Goal: Task Accomplishment & Management: Manage account settings

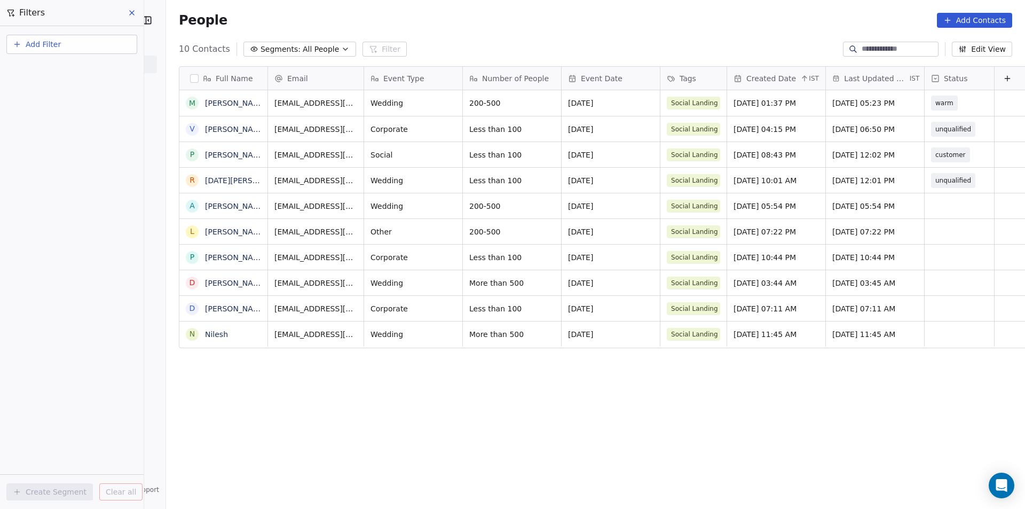
scroll to position [439, 873]
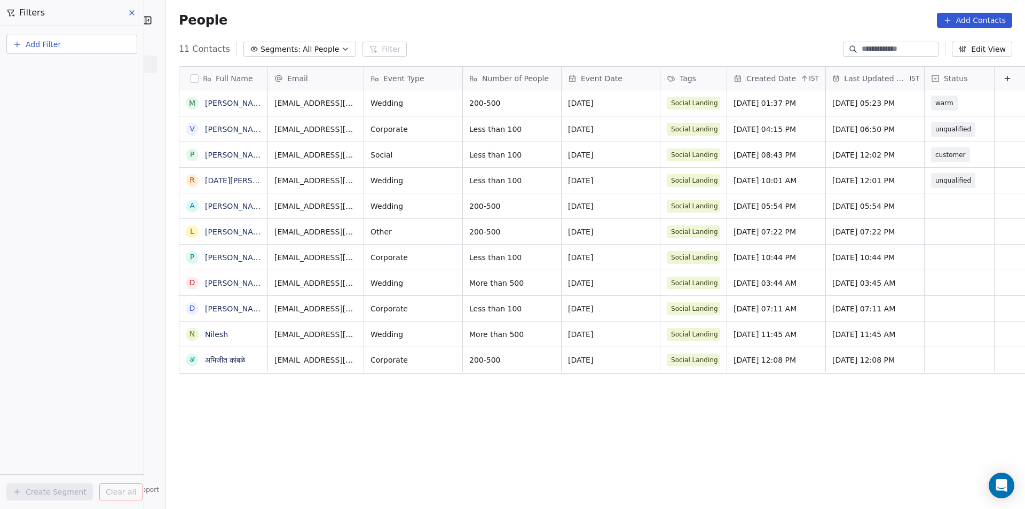
click at [862, 455] on div "Full Name M [PERSON_NAME] V [PERSON_NAME] P [PERSON_NAME] [PERSON_NAME][DATE] […" at bounding box center [595, 282] width 859 height 448
click at [206, 203] on link "[PERSON_NAME][DEMOGRAPHIC_DATA]" at bounding box center [278, 206] width 147 height 9
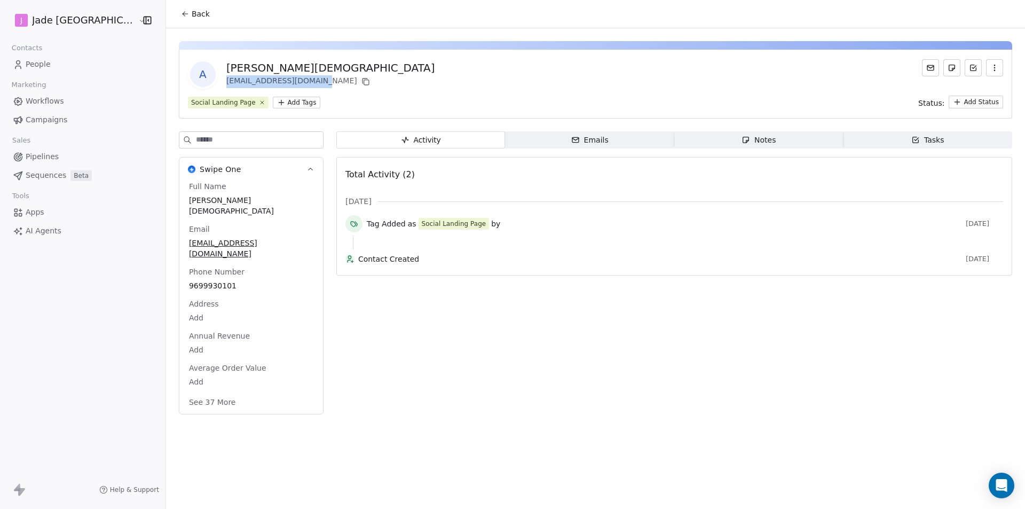
drag, startPoint x: 205, startPoint y: 78, endPoint x: 290, endPoint y: 83, distance: 85.1
click at [290, 83] on div "[EMAIL_ADDRESS][DOMAIN_NAME]" at bounding box center [330, 81] width 208 height 13
copy div "[EMAIL_ADDRESS][DOMAIN_NAME]"
click at [192, 17] on span "Back" at bounding box center [201, 14] width 18 height 11
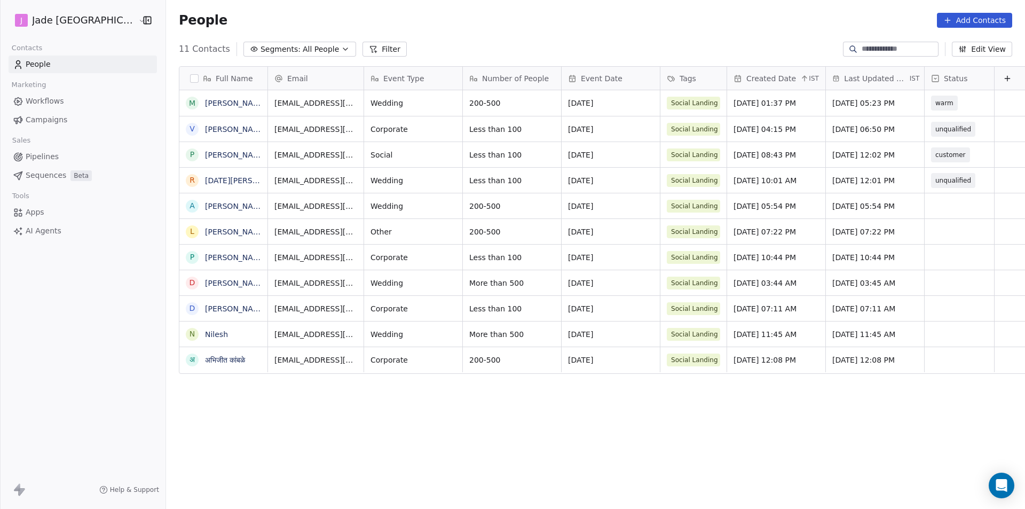
scroll to position [439, 873]
click at [941, 202] on div "grid" at bounding box center [959, 205] width 69 height 25
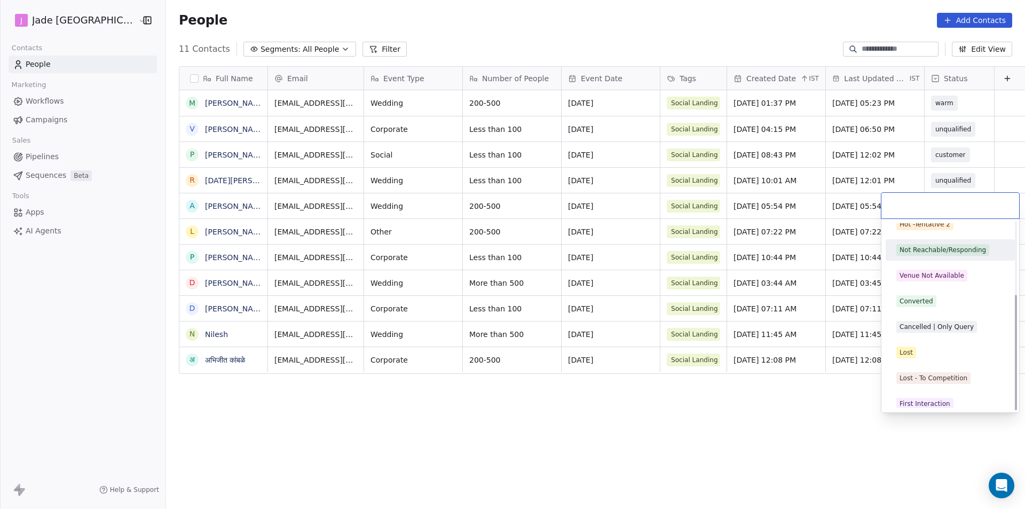
scroll to position [119, 0]
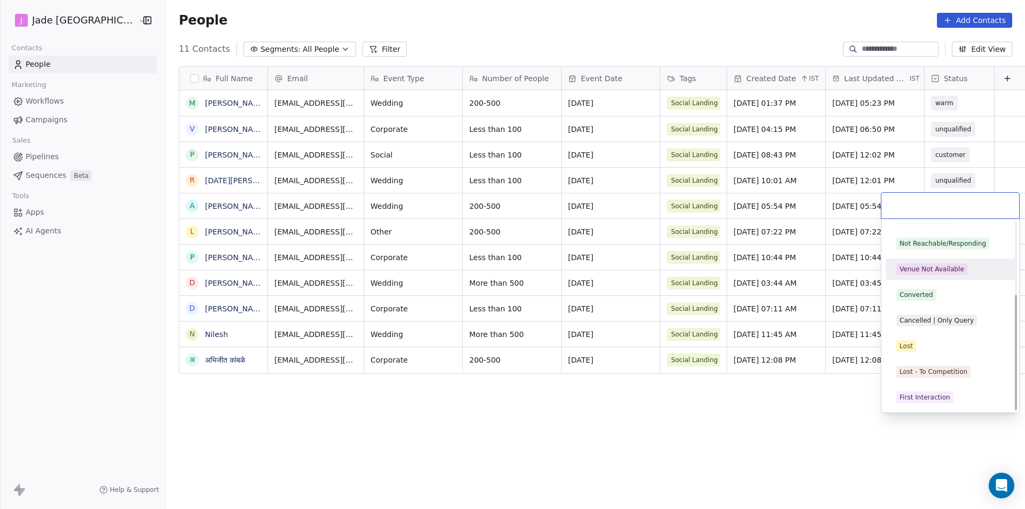
click at [924, 266] on div "Venue Not Available" at bounding box center [932, 269] width 65 height 10
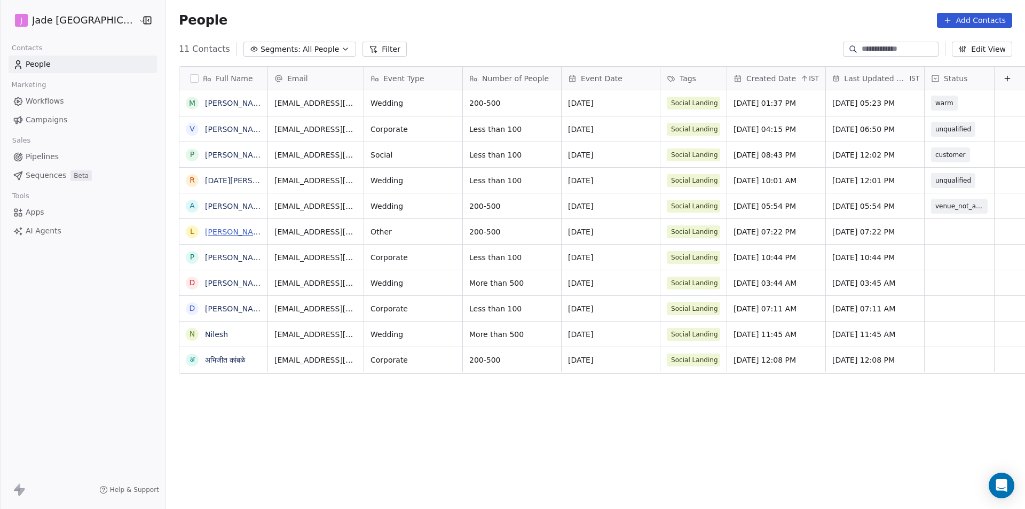
click at [219, 232] on link "[PERSON_NAME]" at bounding box center [236, 231] width 62 height 9
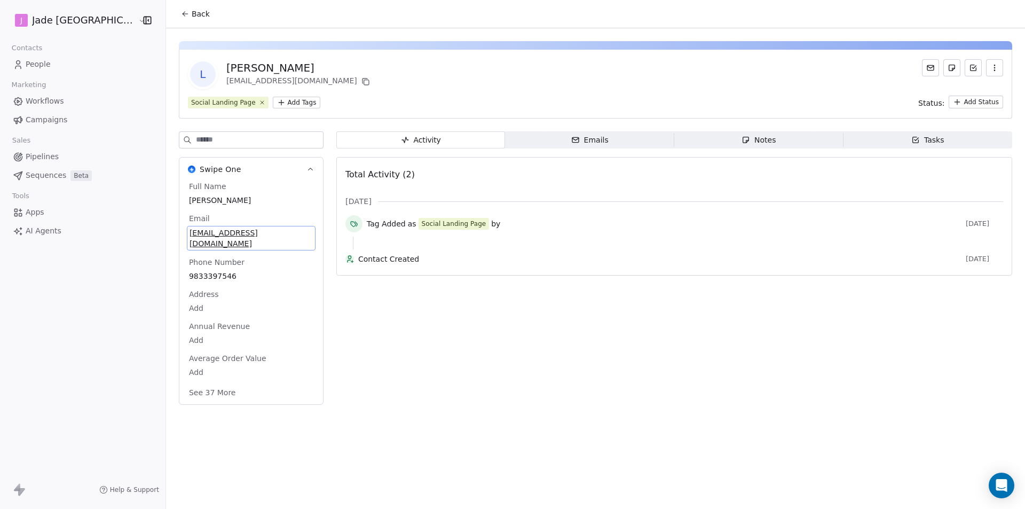
click at [207, 229] on span "[EMAIL_ADDRESS][DOMAIN_NAME]" at bounding box center [251, 237] width 123 height 21
drag, startPoint x: 259, startPoint y: 234, endPoint x: 159, endPoint y: 239, distance: 101.0
click at [179, 239] on div "Full Name [PERSON_NAME] Email [EMAIL_ADDRESS][DOMAIN_NAME] Phone Number [PHONE_…" at bounding box center [251, 292] width 144 height 223
drag, startPoint x: 179, startPoint y: 235, endPoint x: 167, endPoint y: 232, distance: 12.7
click at [187, 232] on div "[EMAIL_ADDRESS][DOMAIN_NAME]" at bounding box center [251, 238] width 129 height 25
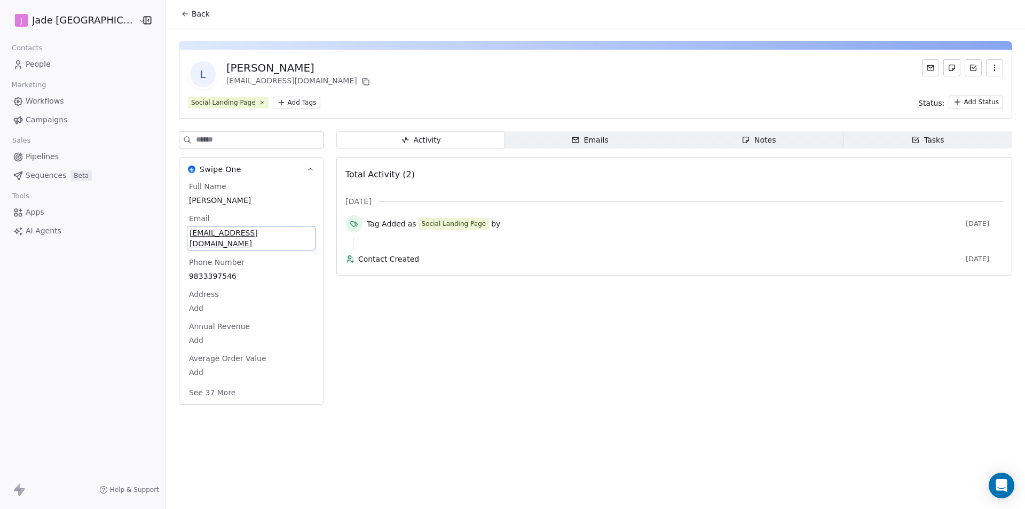
click at [187, 232] on div "[EMAIL_ADDRESS][DOMAIN_NAME]" at bounding box center [251, 238] width 129 height 25
drag, startPoint x: 274, startPoint y: 241, endPoint x: 155, endPoint y: 234, distance: 119.3
click at [155, 234] on html "**********" at bounding box center [512, 254] width 1025 height 509
drag, startPoint x: 263, startPoint y: 240, endPoint x: 169, endPoint y: 236, distance: 94.1
click at [169, 236] on input "**********" at bounding box center [225, 238] width 115 height 21
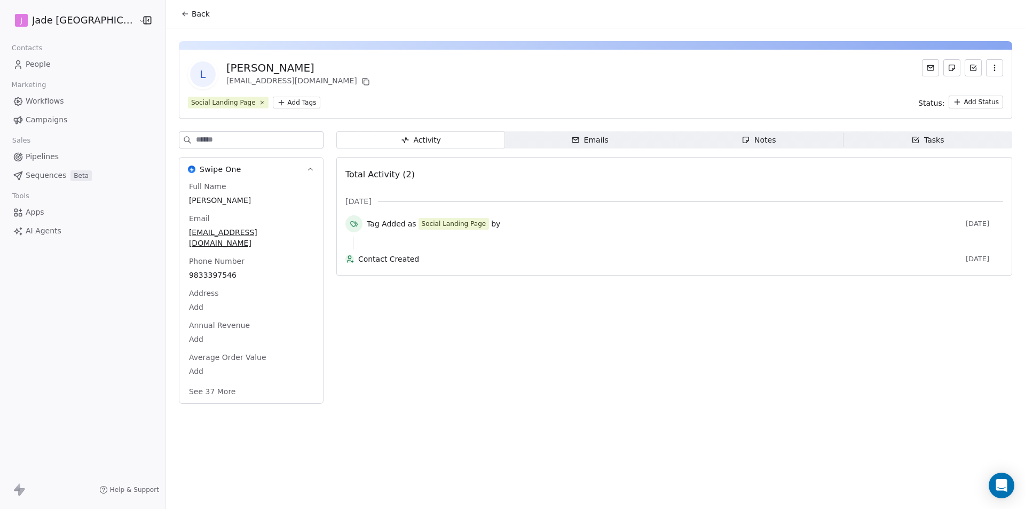
click at [170, 17] on html "[PERSON_NAME] Mumbai Contacts People Marketing Workflows Campaigns Sales Pipeli…" at bounding box center [512, 254] width 1025 height 509
click at [192, 17] on span "Back" at bounding box center [201, 14] width 18 height 11
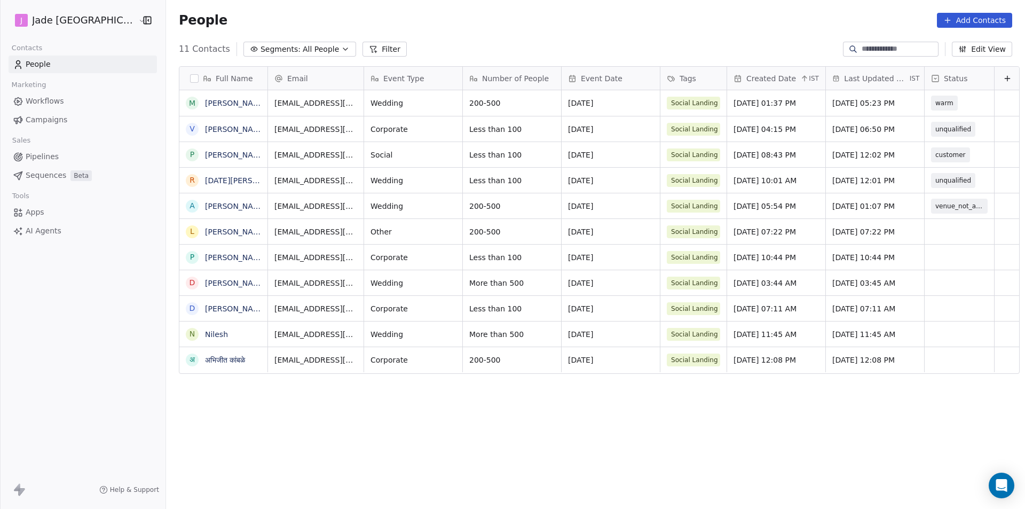
scroll to position [439, 873]
click at [205, 234] on link "[PERSON_NAME]" at bounding box center [236, 231] width 62 height 9
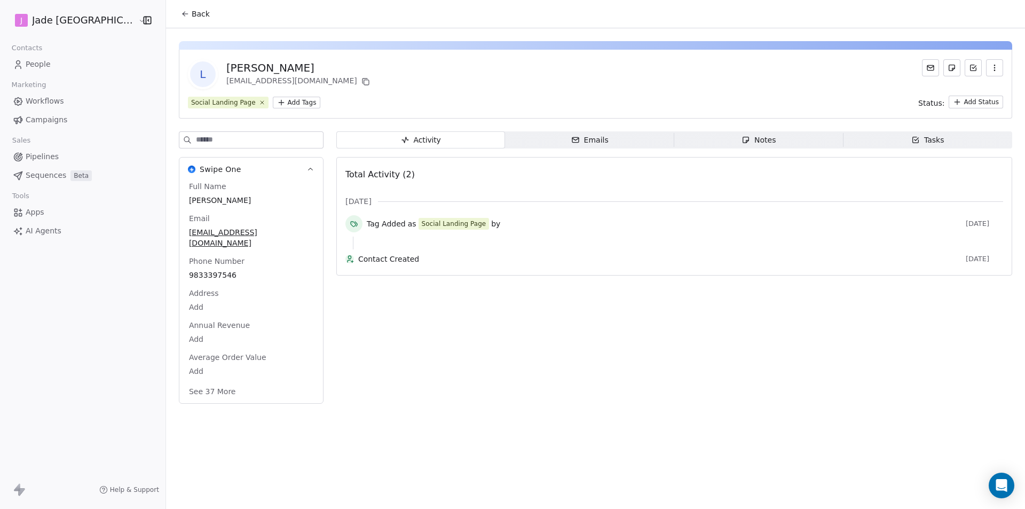
click at [192, 13] on span "Back" at bounding box center [201, 14] width 18 height 11
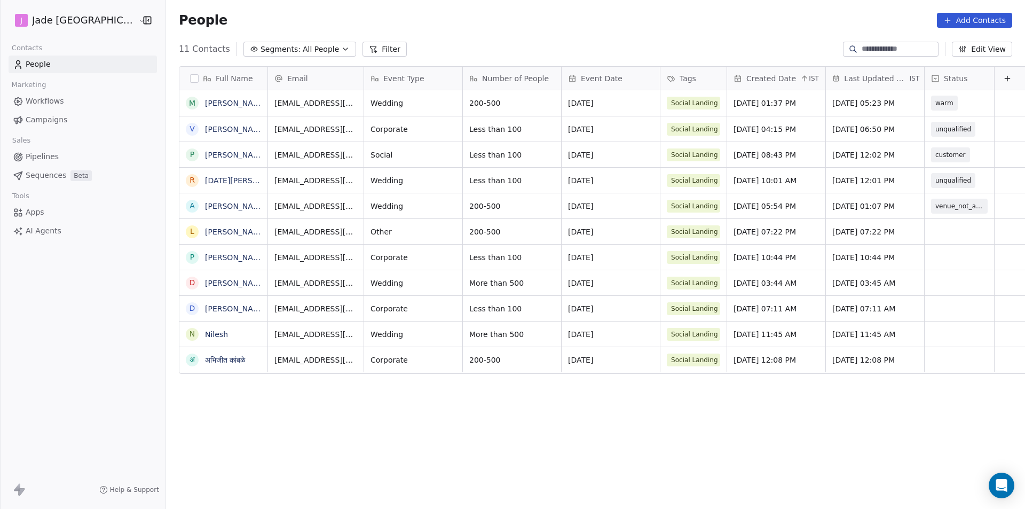
scroll to position [439, 873]
click at [925, 229] on div "grid" at bounding box center [959, 231] width 69 height 25
click at [925, 230] on div "grid" at bounding box center [959, 231] width 69 height 25
drag, startPoint x: 919, startPoint y: 230, endPoint x: 934, endPoint y: 235, distance: 16.1
click at [934, 235] on div "grid" at bounding box center [959, 231] width 69 height 25
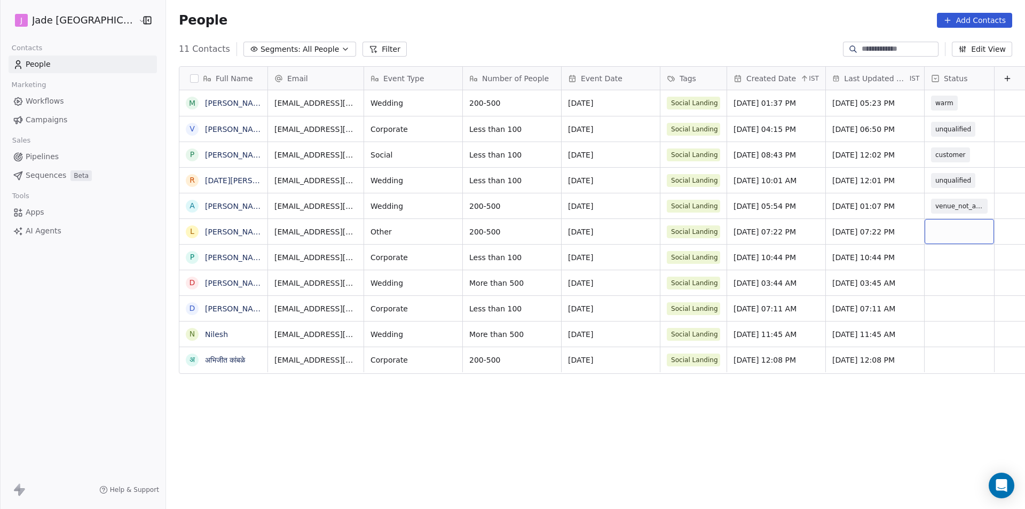
click at [934, 235] on div "grid" at bounding box center [959, 231] width 69 height 25
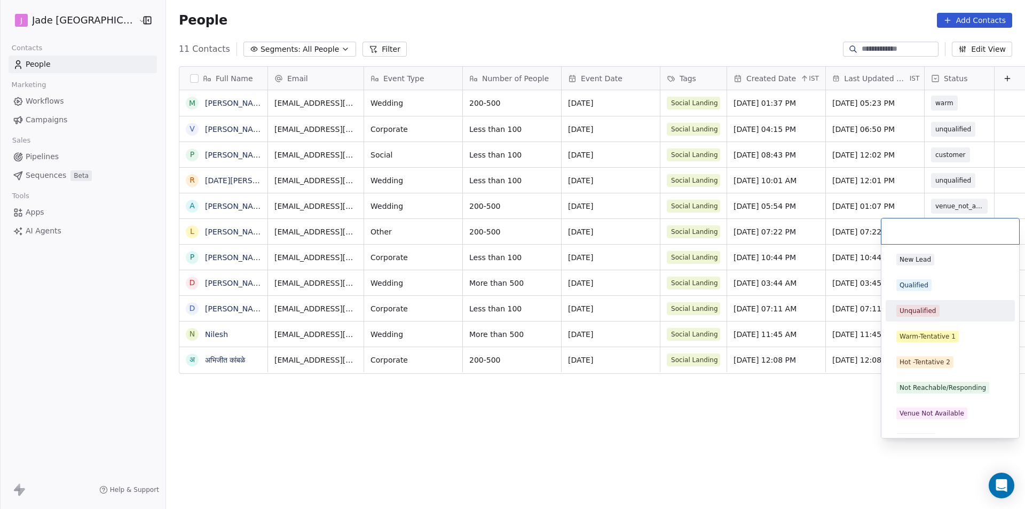
click at [922, 306] on div "Unqualified" at bounding box center [918, 311] width 37 height 10
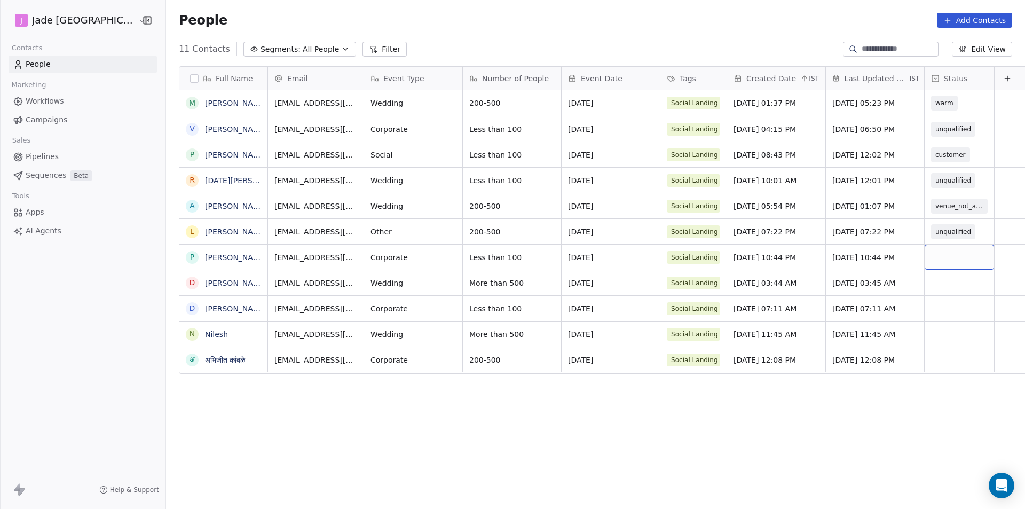
click at [935, 255] on div "grid" at bounding box center [959, 257] width 69 height 25
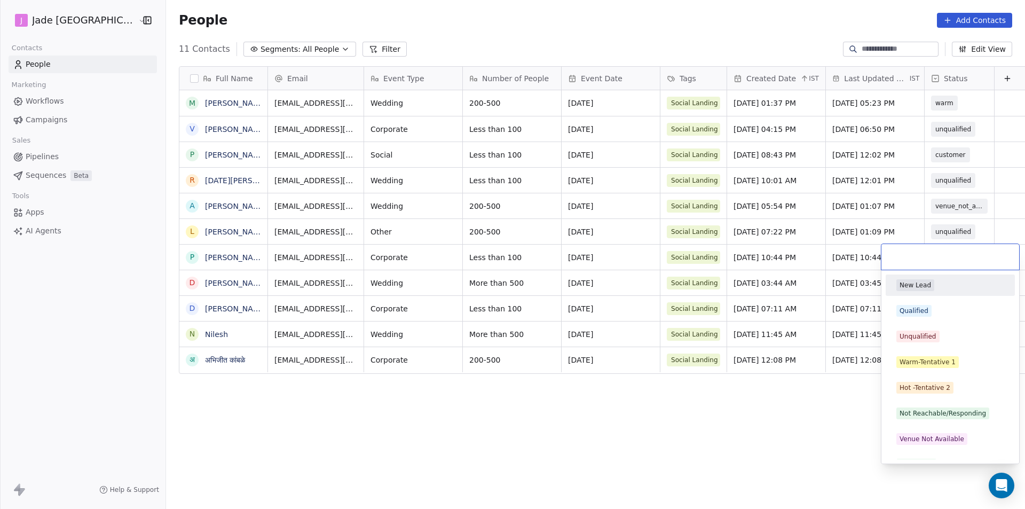
click at [415, 421] on html "[PERSON_NAME] Mumbai Contacts People Marketing Workflows Campaigns Sales Pipeli…" at bounding box center [512, 254] width 1025 height 509
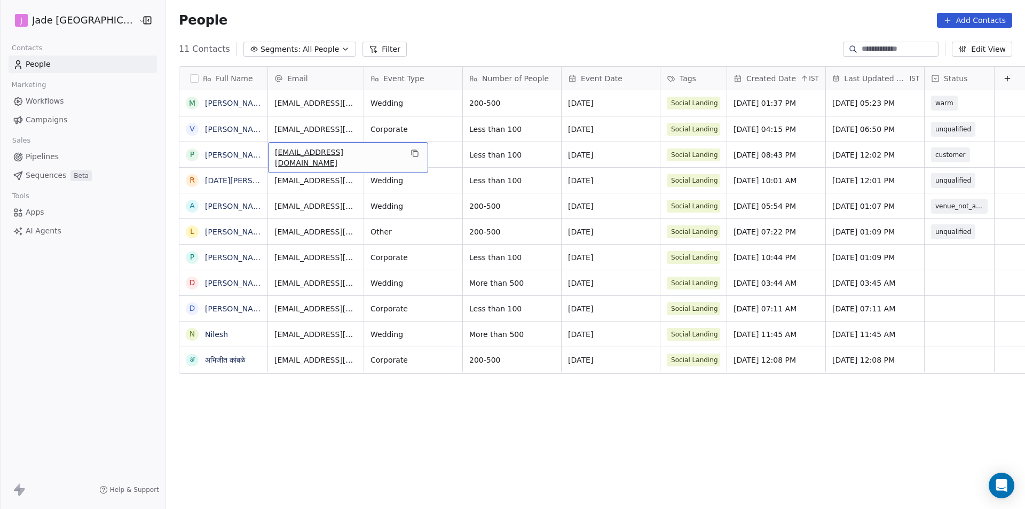
drag, startPoint x: 253, startPoint y: 155, endPoint x: 343, endPoint y: 156, distance: 90.2
drag, startPoint x: 350, startPoint y: 156, endPoint x: 255, endPoint y: 157, distance: 95.0
click at [268, 157] on div "[EMAIL_ADDRESS][DOMAIN_NAME]" at bounding box center [348, 157] width 160 height 31
drag, startPoint x: 253, startPoint y: 155, endPoint x: 346, endPoint y: 152, distance: 92.9
click at [346, 152] on div "[EMAIL_ADDRESS][DOMAIN_NAME]" at bounding box center [348, 157] width 160 height 31
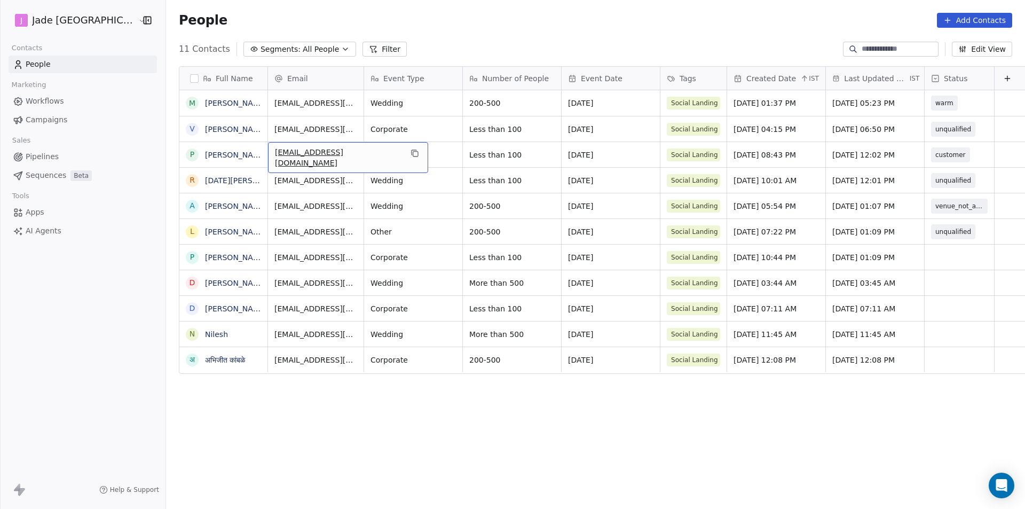
click at [345, 152] on div "[EMAIL_ADDRESS][DOMAIN_NAME]" at bounding box center [348, 157] width 160 height 31
click at [343, 153] on span "[EMAIL_ADDRESS][DOMAIN_NAME]" at bounding box center [338, 157] width 127 height 21
drag, startPoint x: 343, startPoint y: 153, endPoint x: 301, endPoint y: 153, distance: 41.6
click at [301, 153] on span "[EMAIL_ADDRESS][DOMAIN_NAME]" at bounding box center [338, 157] width 127 height 21
click at [438, 483] on html "[PERSON_NAME] Mumbai Contacts People Marketing Workflows Campaigns Sales Pipeli…" at bounding box center [512, 254] width 1025 height 509
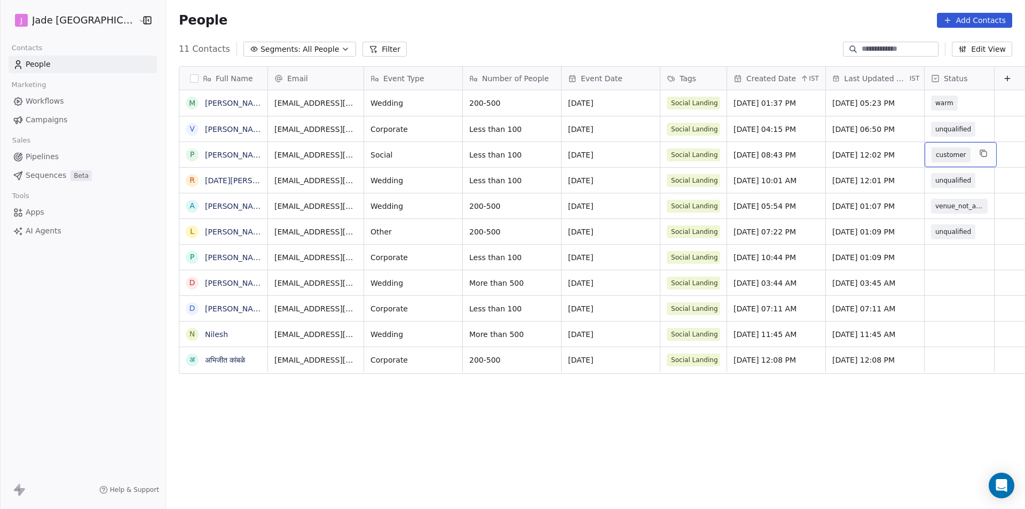
click at [944, 154] on span "customer" at bounding box center [951, 154] width 39 height 15
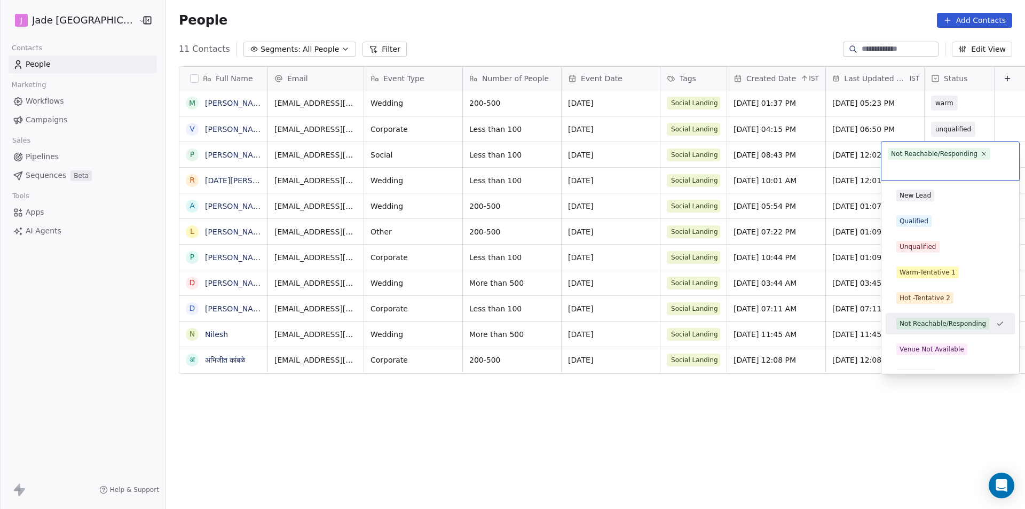
click at [933, 320] on div "Not Reachable/Responding" at bounding box center [943, 324] width 86 height 10
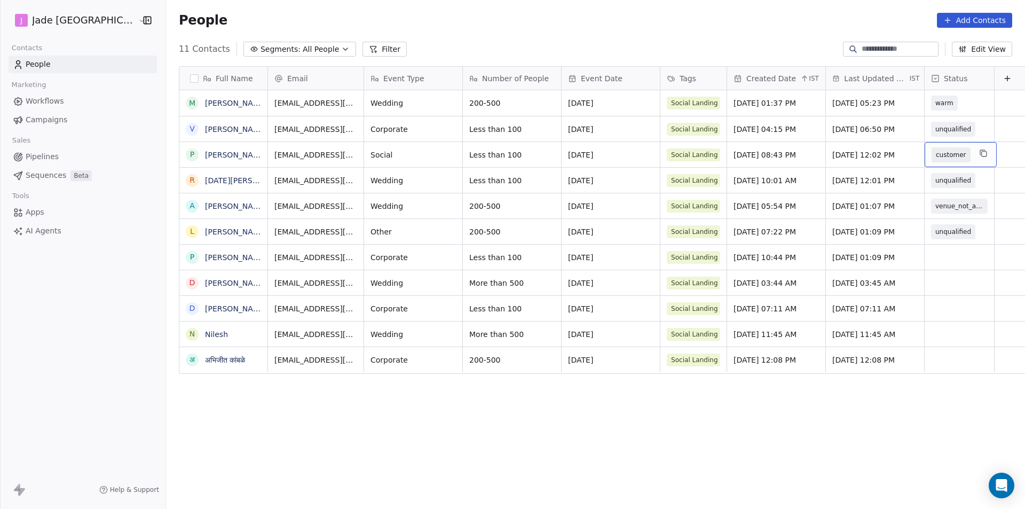
click at [938, 153] on span "customer" at bounding box center [951, 154] width 30 height 11
click at [944, 155] on span "customer" at bounding box center [951, 154] width 39 height 15
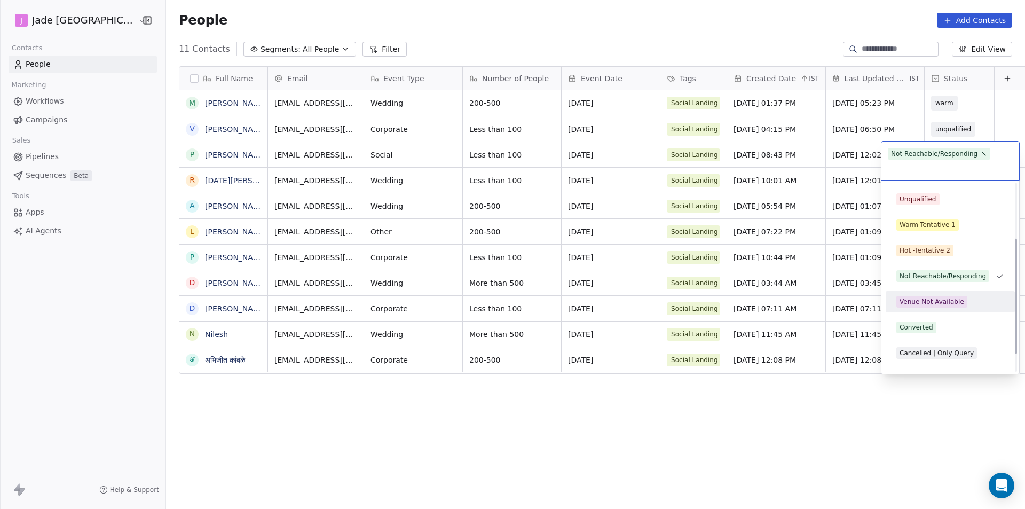
scroll to position [119, 0]
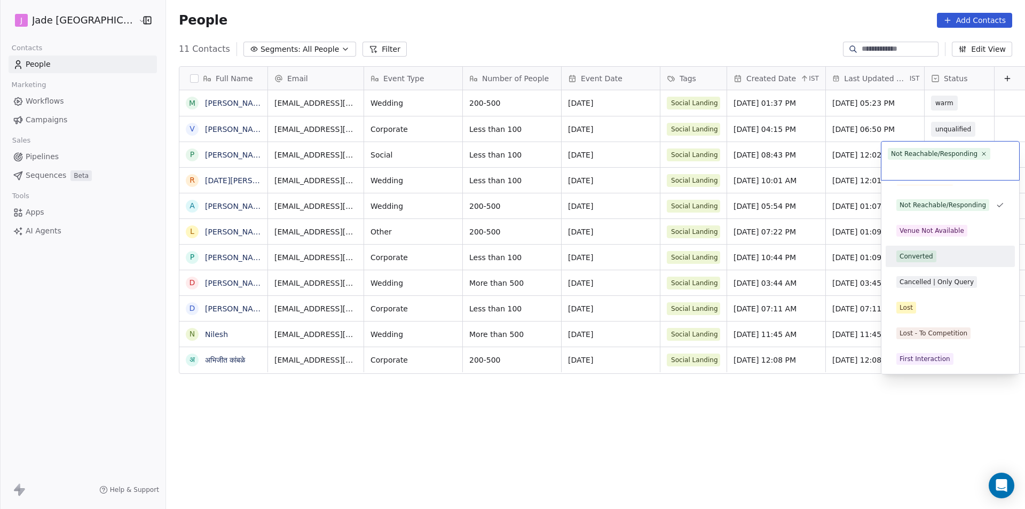
click at [661, 494] on html "[PERSON_NAME] Mumbai Contacts People Marketing Workflows Campaigns Sales Pipeli…" at bounding box center [512, 254] width 1025 height 509
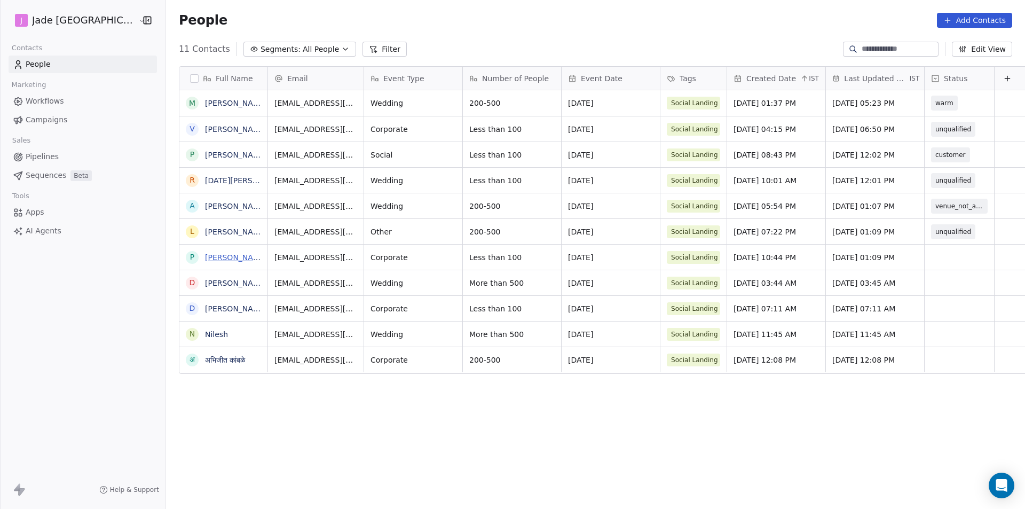
click at [224, 253] on link "[PERSON_NAME]" at bounding box center [236, 257] width 62 height 9
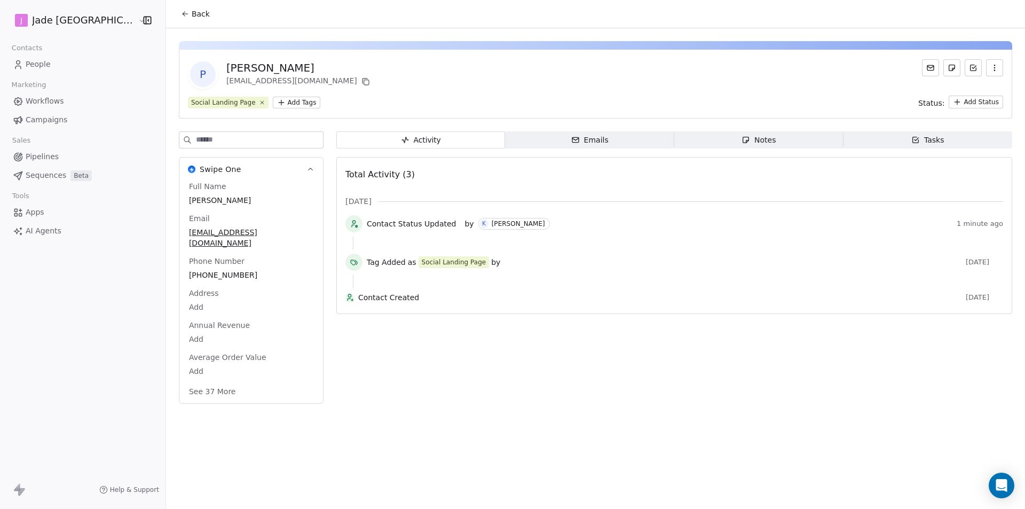
click at [175, 20] on button "Back" at bounding box center [196, 13] width 42 height 19
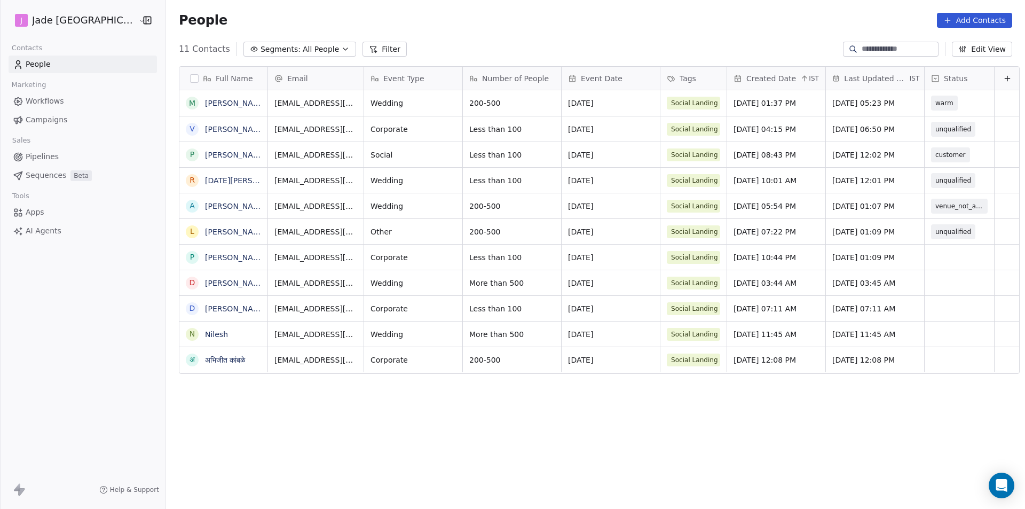
scroll to position [439, 873]
click at [947, 255] on div "grid" at bounding box center [959, 257] width 69 height 25
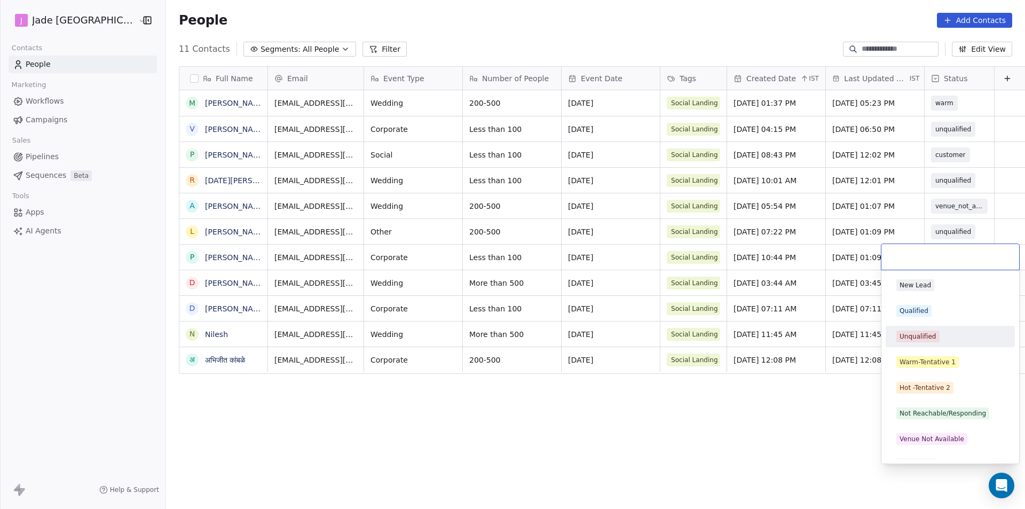
click at [935, 339] on span "Unqualified" at bounding box center [917, 336] width 43 height 12
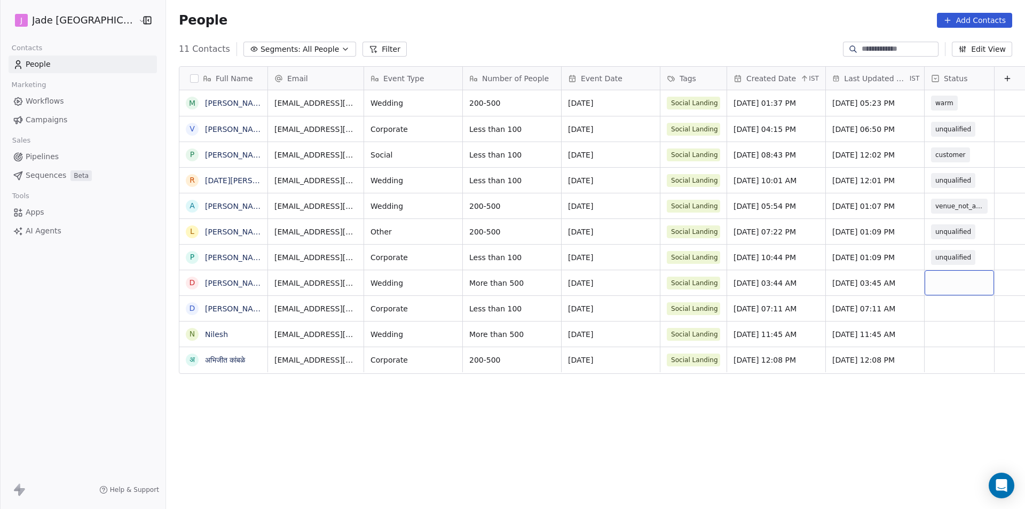
click at [942, 285] on div "grid" at bounding box center [959, 282] width 69 height 25
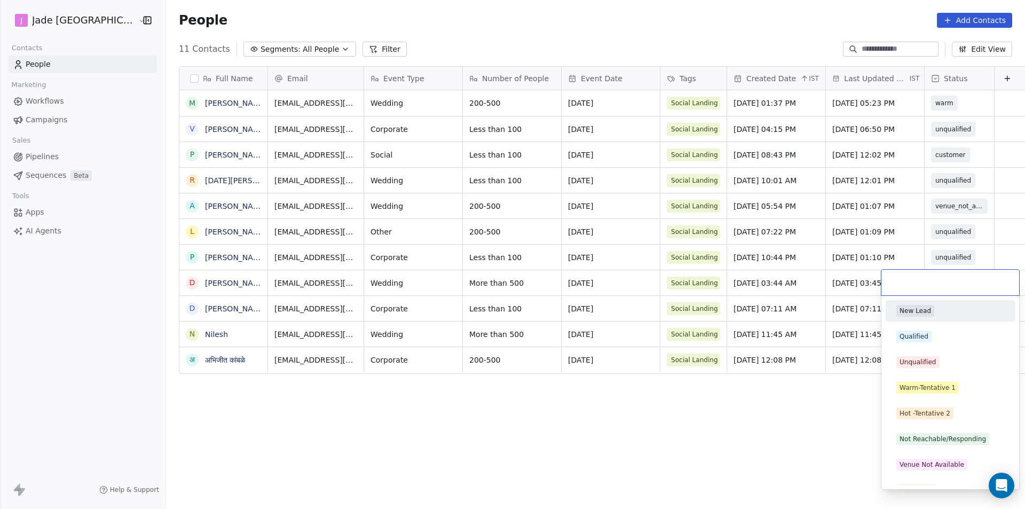
click at [957, 255] on html "[PERSON_NAME] Mumbai Contacts People Marketing Workflows Campaigns Sales Pipeli…" at bounding box center [512, 254] width 1025 height 509
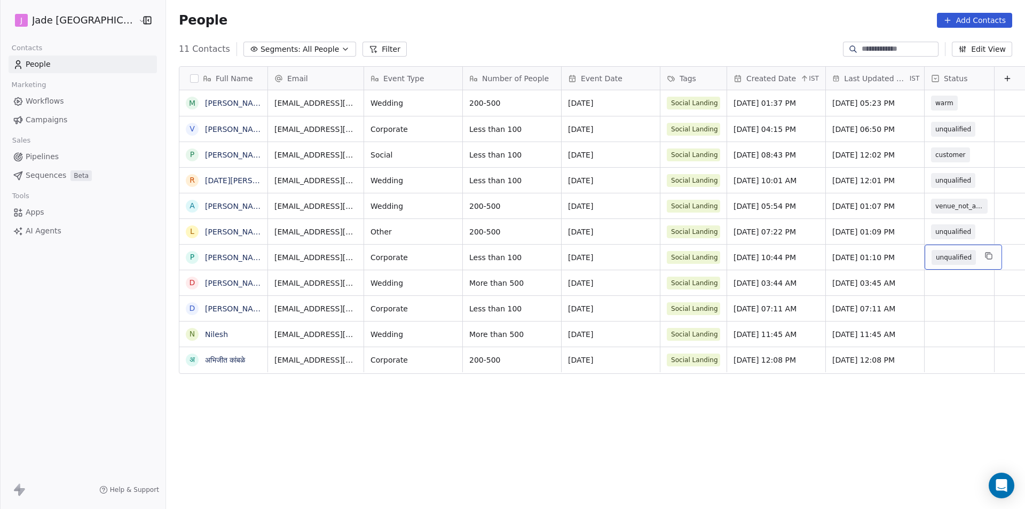
click at [951, 257] on span "unqualified" at bounding box center [954, 257] width 44 height 15
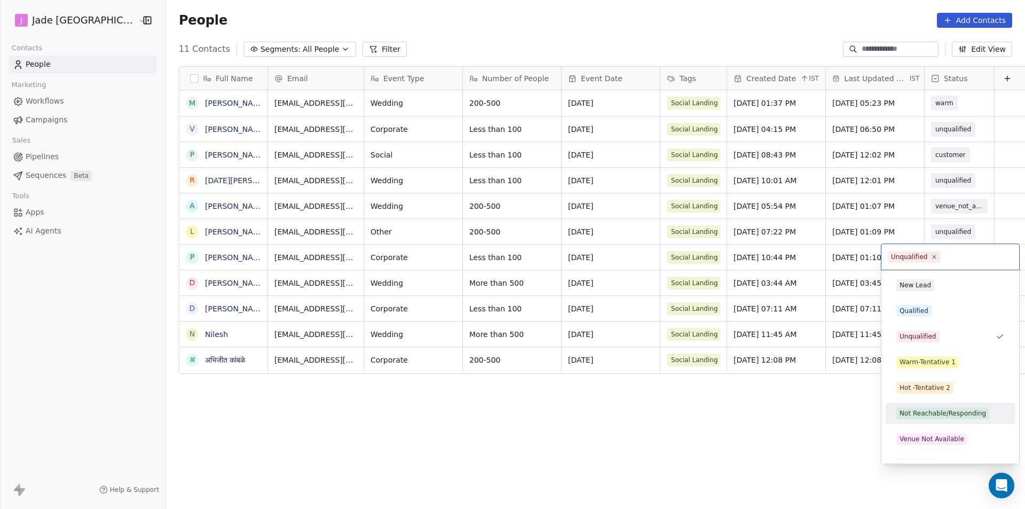
click at [945, 414] on div "Not Reachable/Responding" at bounding box center [943, 413] width 86 height 10
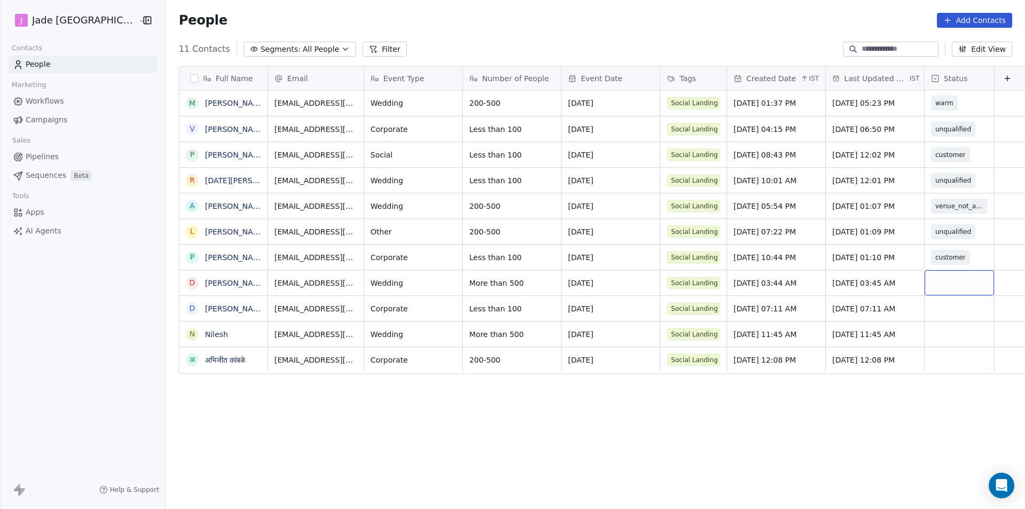
click at [925, 281] on div "grid" at bounding box center [959, 282] width 69 height 25
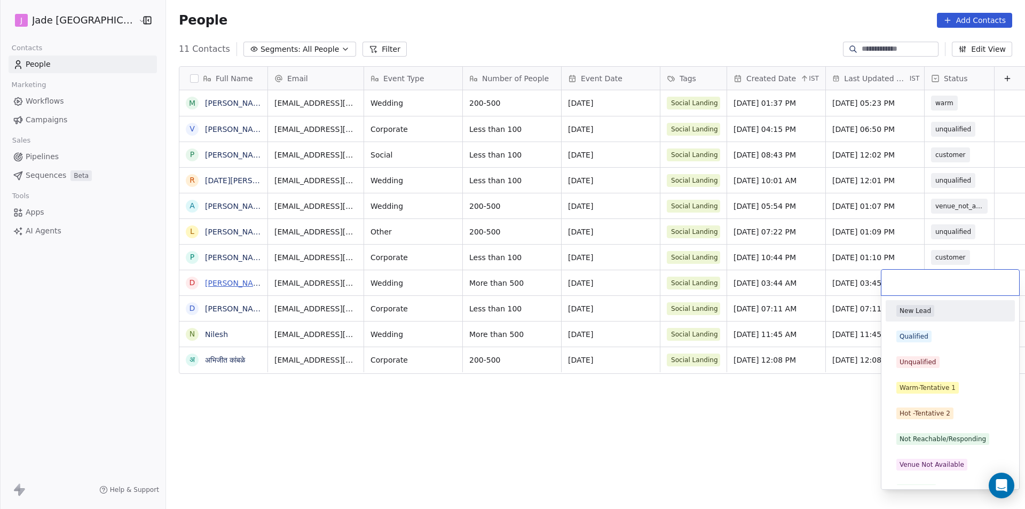
click at [211, 282] on html "[PERSON_NAME] Mumbai Contacts People Marketing Workflows Campaigns Sales Pipeli…" at bounding box center [512, 254] width 1025 height 509
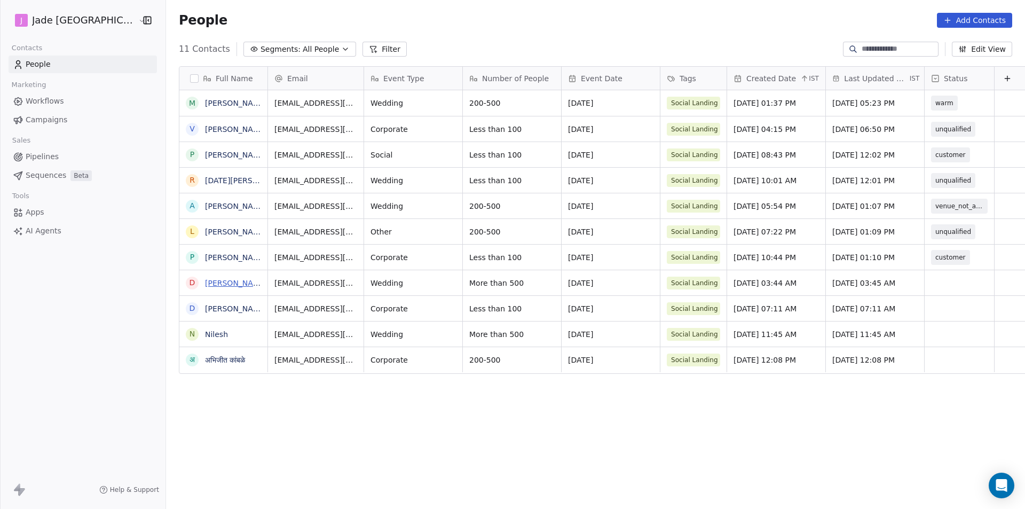
click at [211, 282] on link "[PERSON_NAME]" at bounding box center [236, 283] width 62 height 9
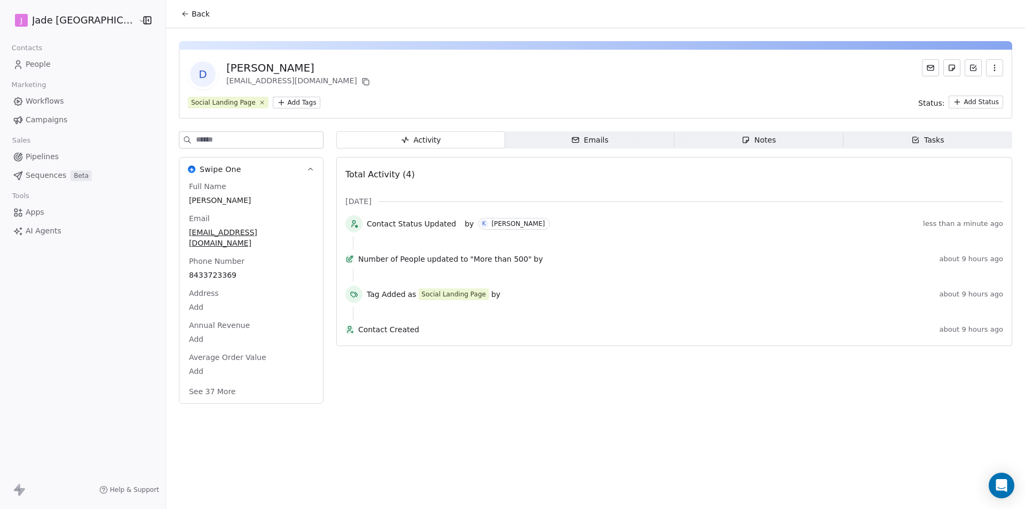
click at [192, 14] on span "Back" at bounding box center [201, 14] width 18 height 11
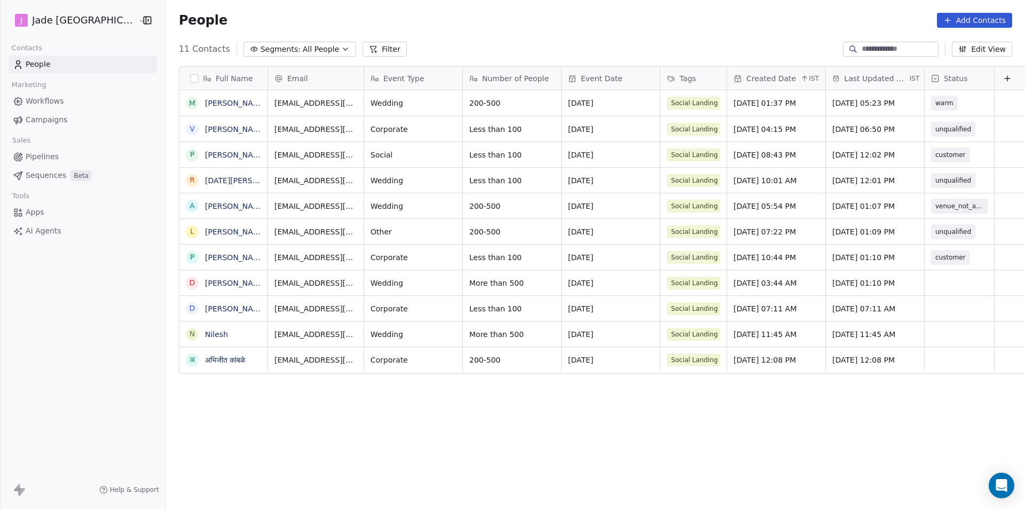
scroll to position [439, 873]
click at [928, 278] on div "grid" at bounding box center [959, 282] width 69 height 25
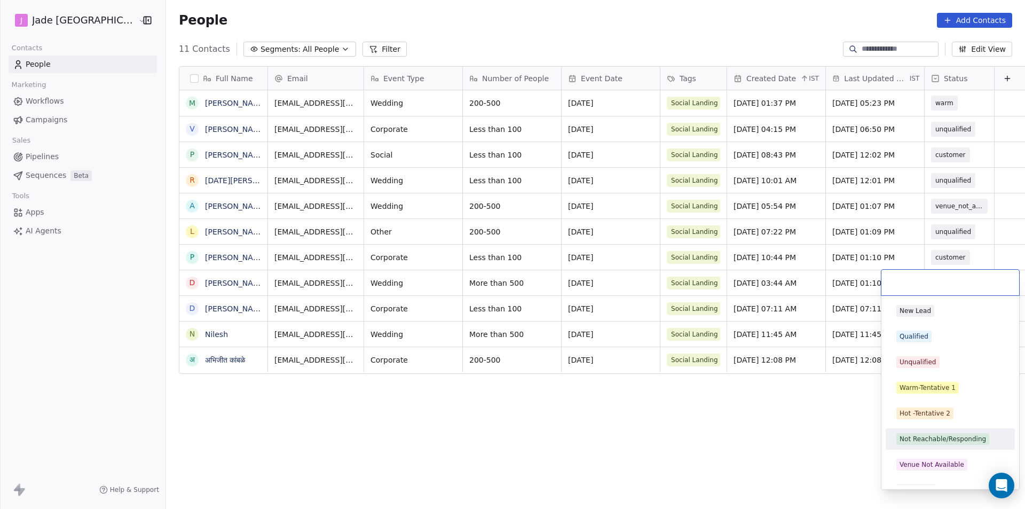
click at [928, 442] on div "Not Reachable/Responding" at bounding box center [943, 439] width 86 height 10
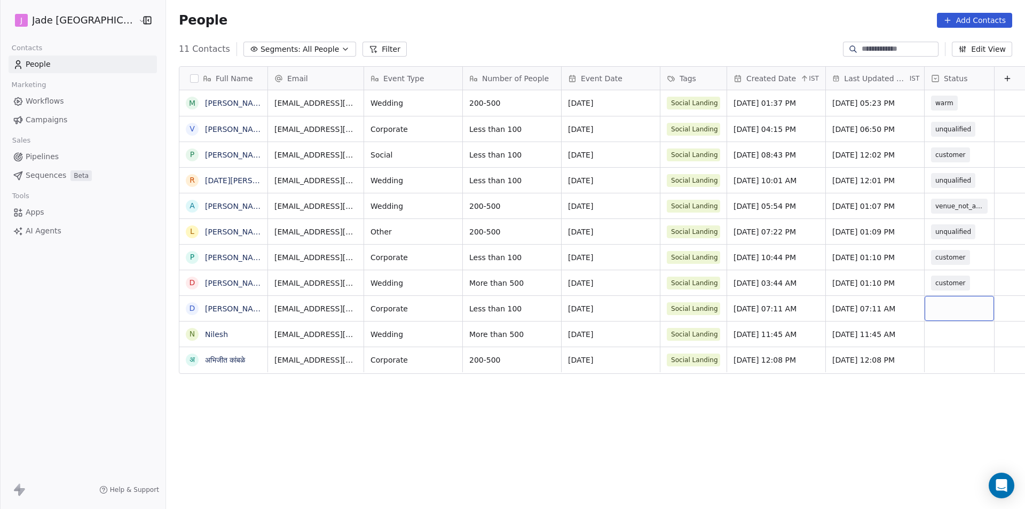
click at [925, 301] on div "grid" at bounding box center [959, 308] width 69 height 25
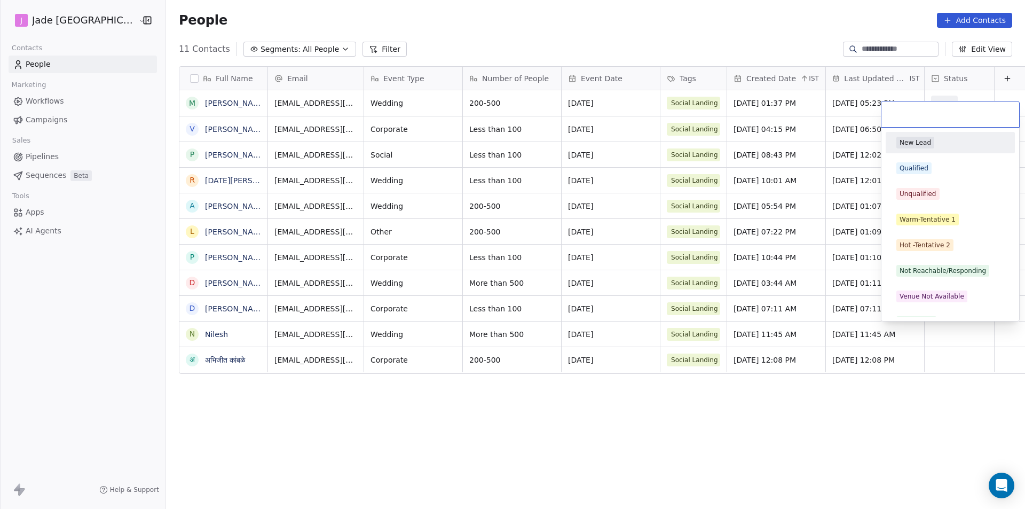
click at [958, 352] on html "[PERSON_NAME] Mumbai Contacts People Marketing Workflows Campaigns Sales Pipeli…" at bounding box center [512, 254] width 1025 height 509
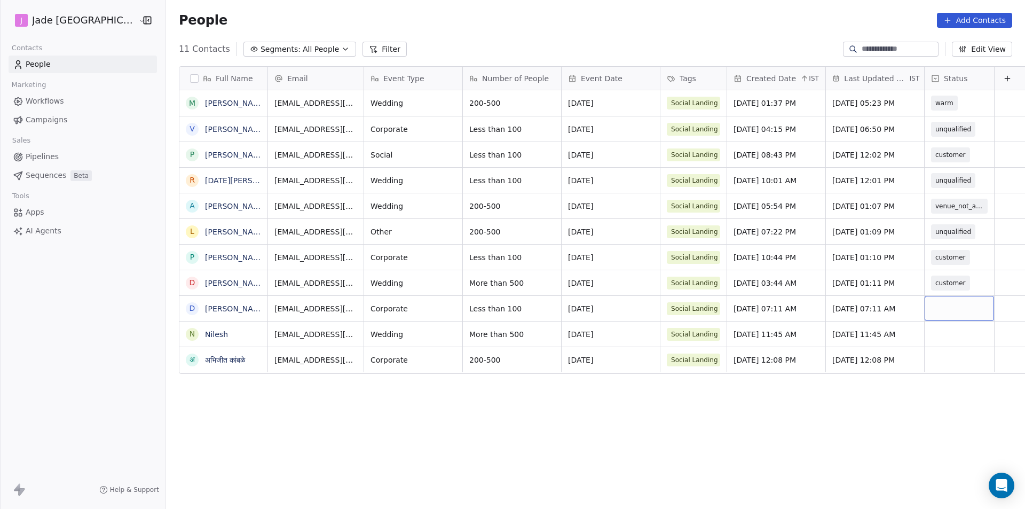
click at [937, 313] on div "grid" at bounding box center [959, 308] width 69 height 25
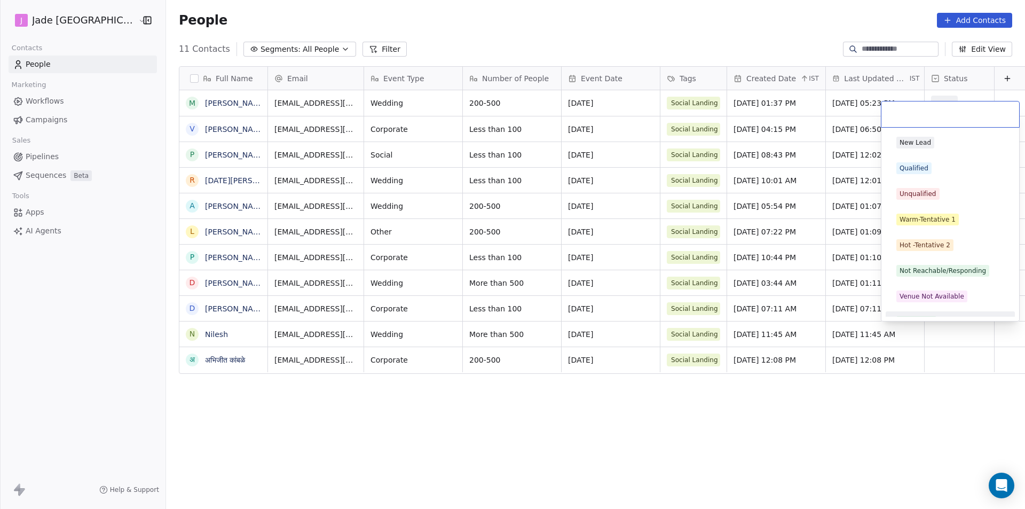
click at [219, 315] on html "[PERSON_NAME] Mumbai Contacts People Marketing Workflows Campaigns Sales Pipeli…" at bounding box center [512, 254] width 1025 height 509
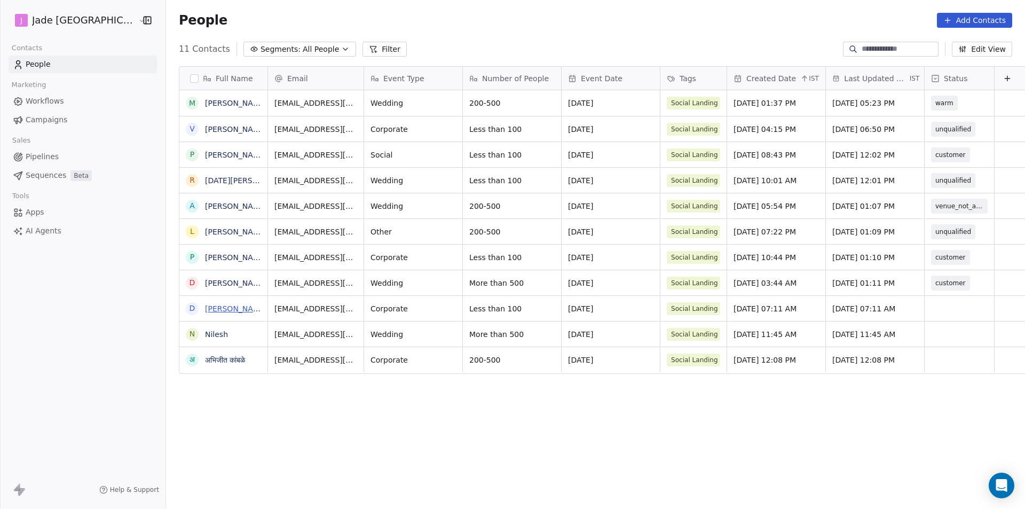
click at [216, 310] on link "[PERSON_NAME]" at bounding box center [236, 308] width 62 height 9
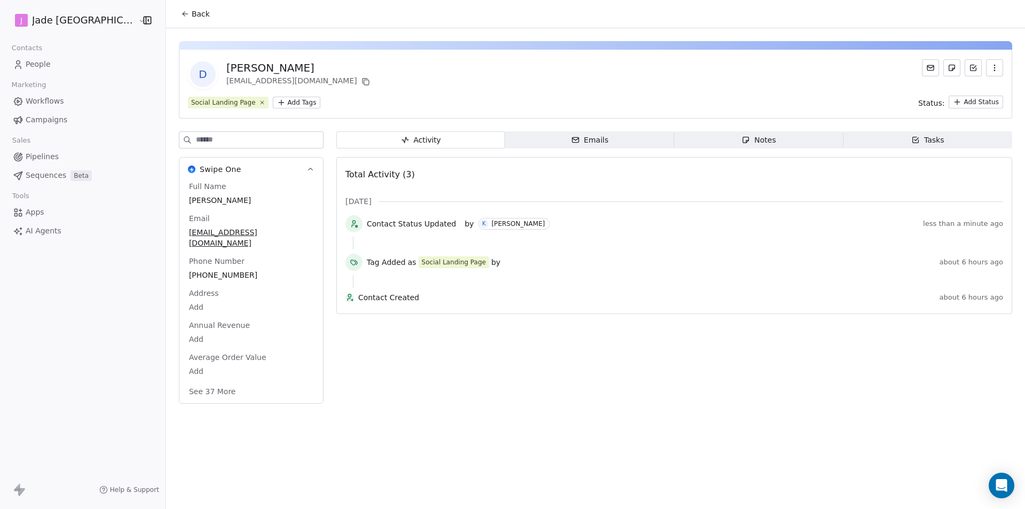
click at [192, 14] on span "Back" at bounding box center [201, 14] width 18 height 11
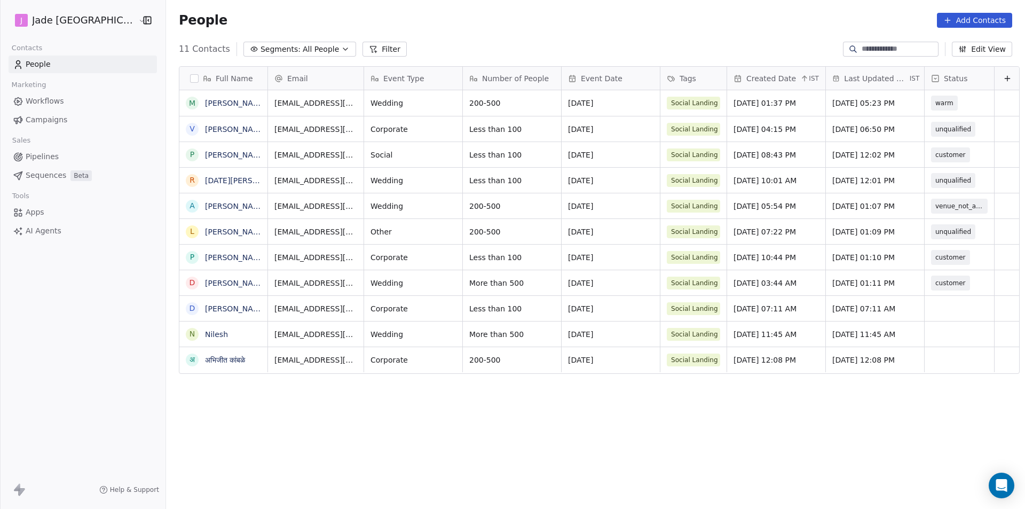
scroll to position [439, 873]
click at [926, 310] on div "grid" at bounding box center [959, 308] width 69 height 25
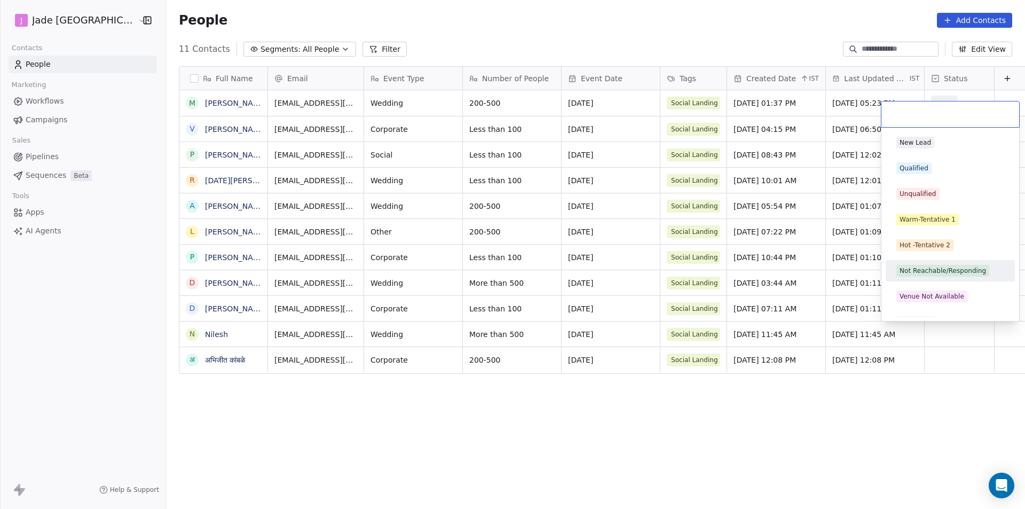
click at [921, 265] on span "Not Reachable/Responding" at bounding box center [942, 271] width 93 height 12
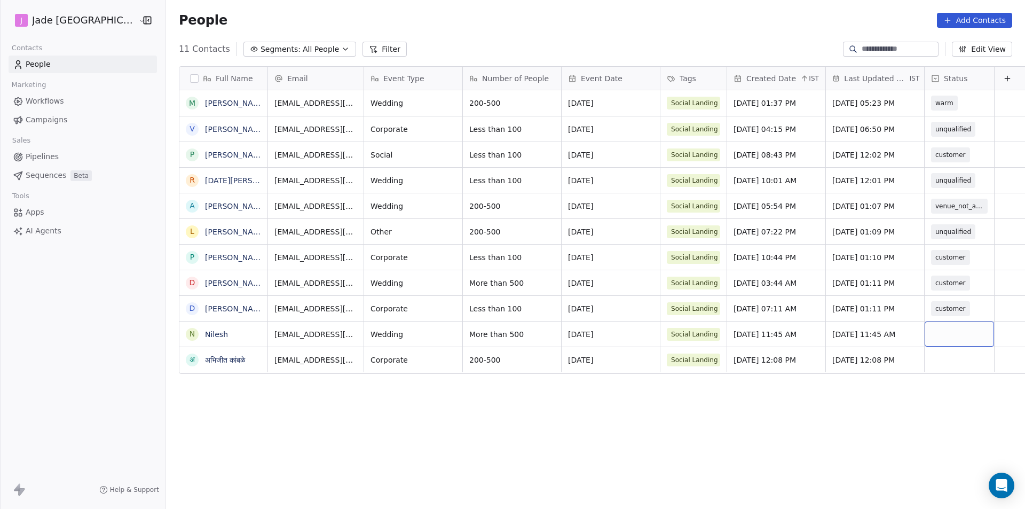
click at [925, 340] on div "grid" at bounding box center [959, 333] width 69 height 25
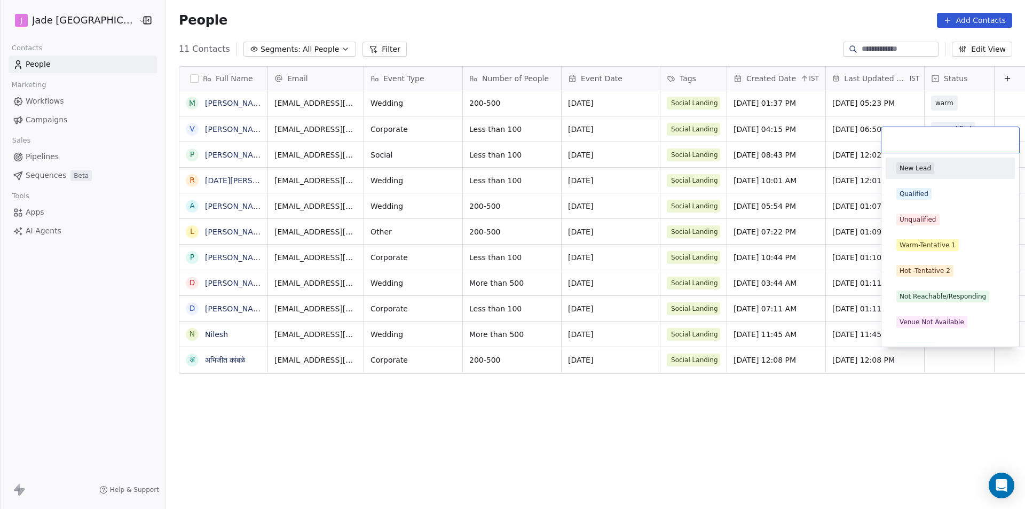
click at [255, 336] on html "[PERSON_NAME] Mumbai Contacts People Marketing Workflows Campaigns Sales Pipeli…" at bounding box center [512, 254] width 1025 height 509
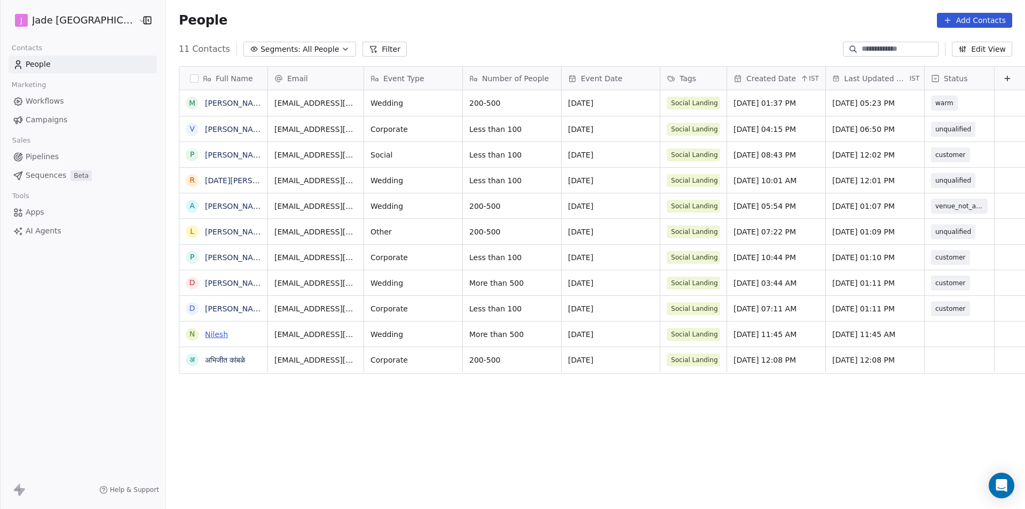
click at [205, 336] on link "Nilesh" at bounding box center [216, 334] width 23 height 9
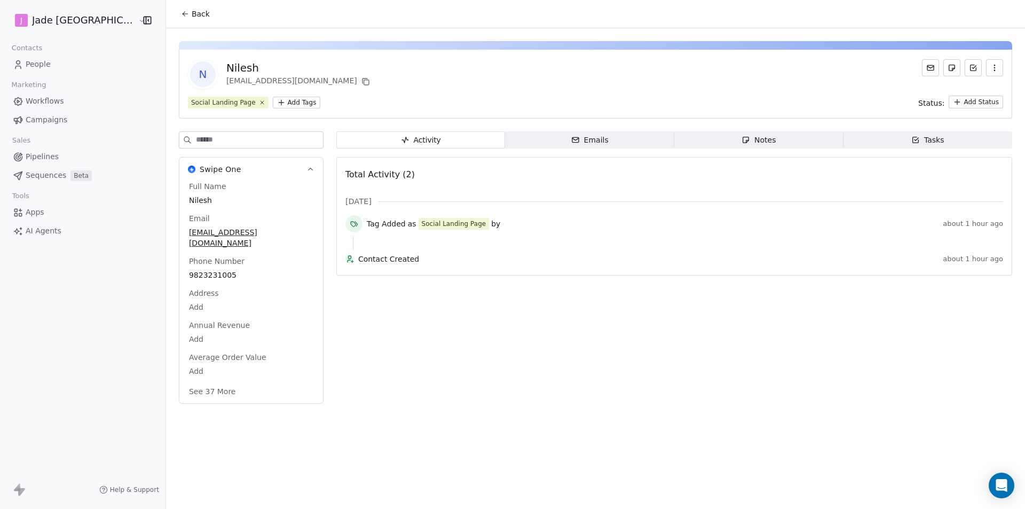
click at [192, 16] on span "Back" at bounding box center [201, 14] width 18 height 11
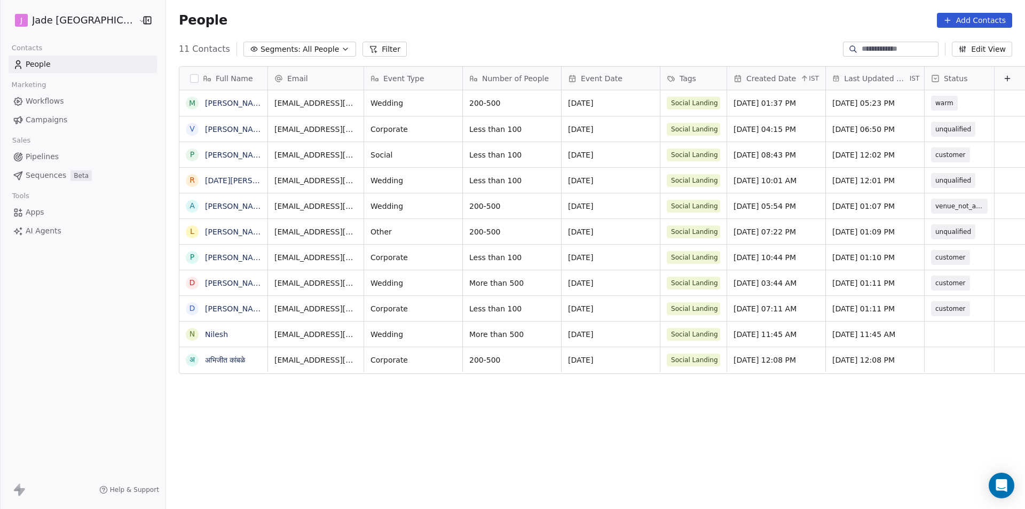
scroll to position [439, 873]
click at [925, 335] on div "grid" at bounding box center [959, 333] width 69 height 25
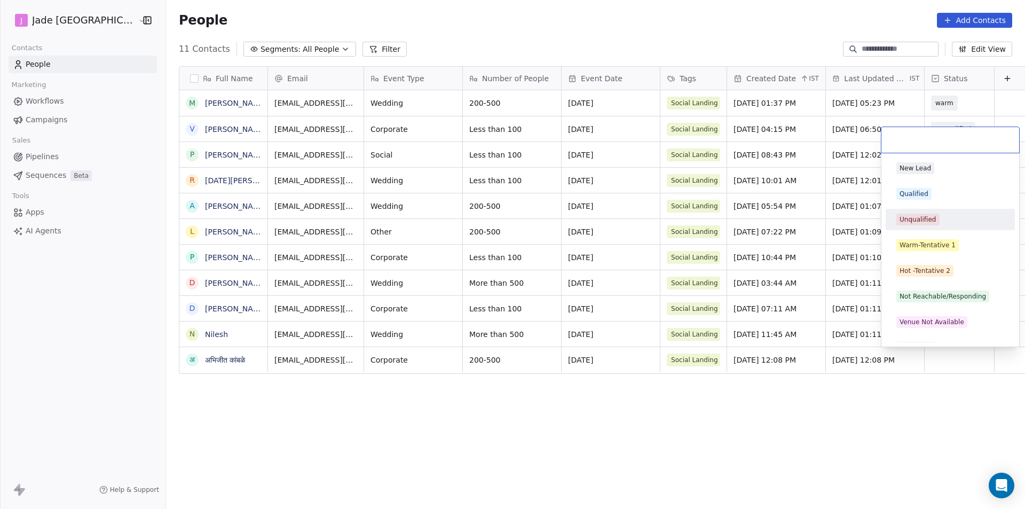
click at [925, 218] on div "Unqualified" at bounding box center [918, 220] width 37 height 10
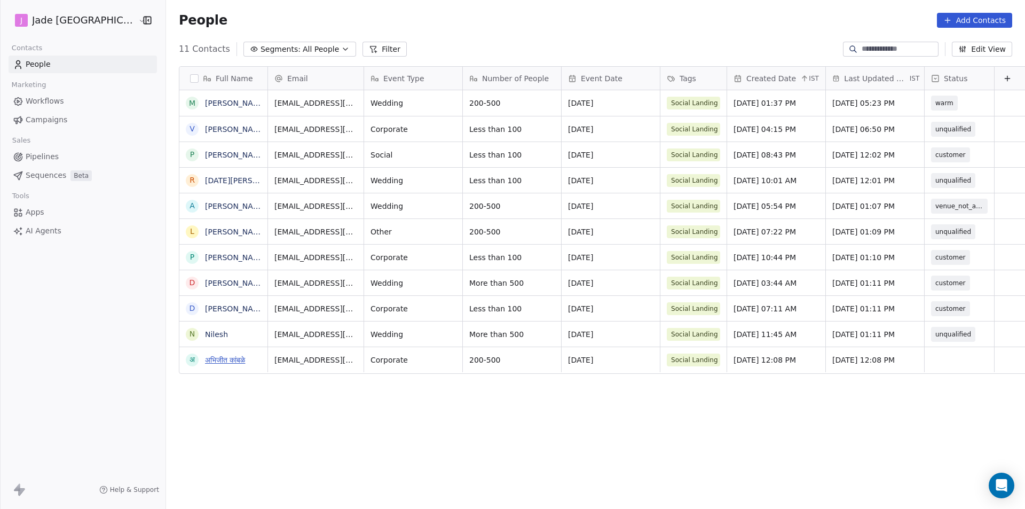
click at [218, 359] on link "अभिजीत कांबळे" at bounding box center [225, 360] width 40 height 9
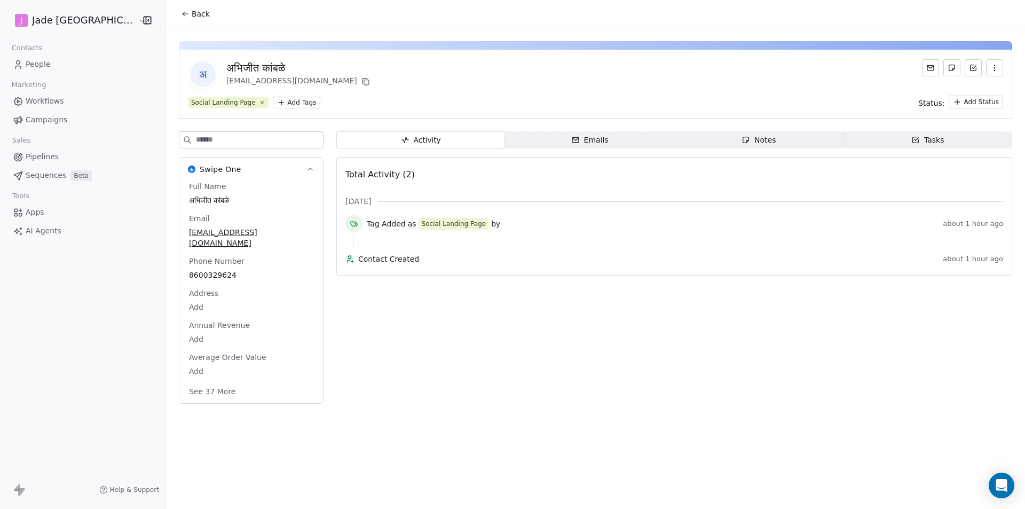
click at [175, 20] on button "Back" at bounding box center [196, 13] width 42 height 19
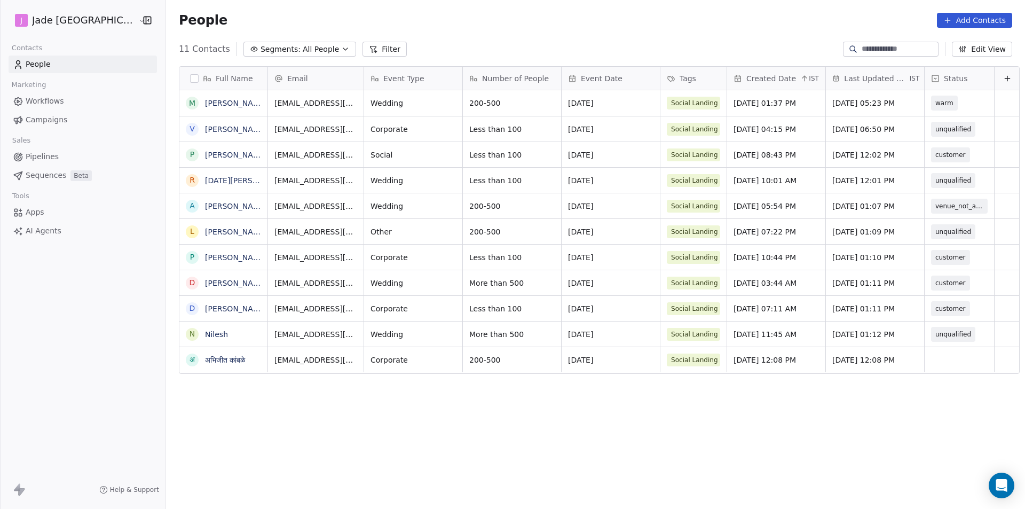
scroll to position [439, 873]
click at [933, 362] on div "grid" at bounding box center [959, 359] width 69 height 25
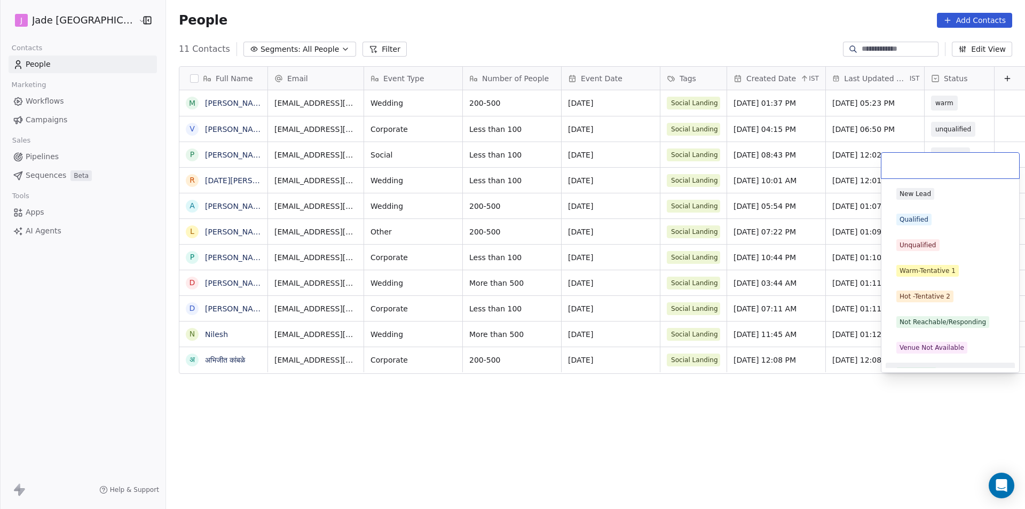
click at [929, 440] on html "[PERSON_NAME] Mumbai Contacts People Marketing Workflows Campaigns Sales Pipeli…" at bounding box center [512, 254] width 1025 height 509
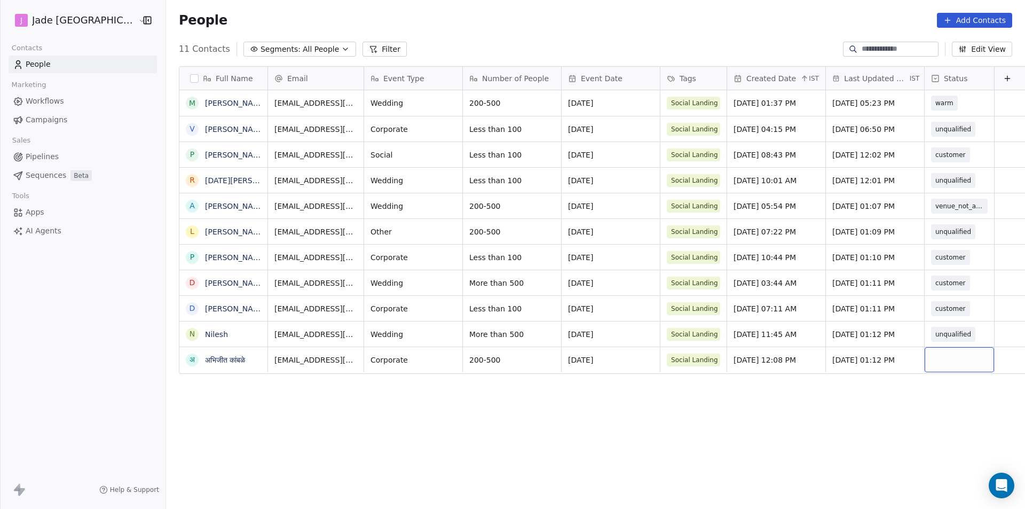
click at [952, 357] on div "grid" at bounding box center [959, 359] width 69 height 25
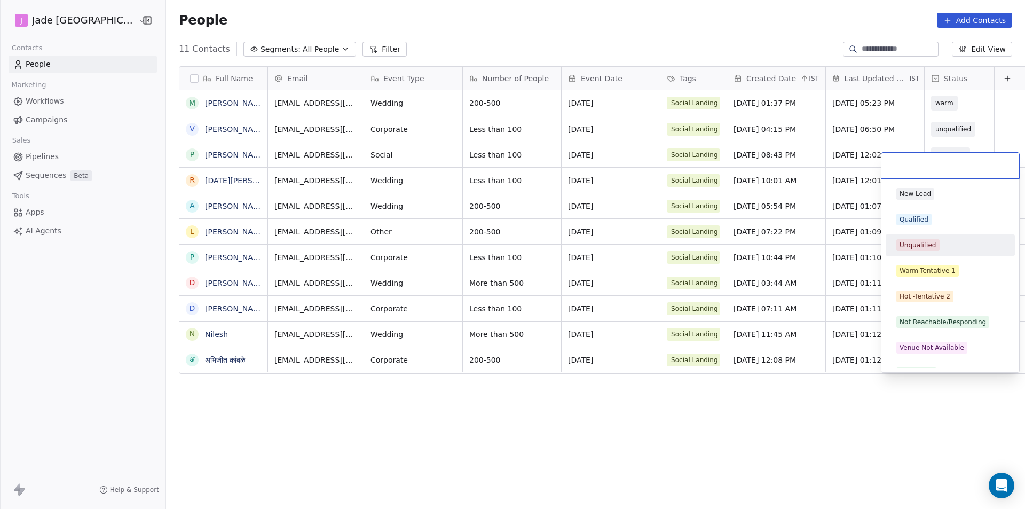
click at [919, 240] on div "Unqualified" at bounding box center [918, 245] width 37 height 10
